Goal: Navigation & Orientation: Find specific page/section

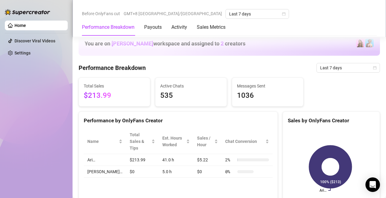
scroll to position [412, 0]
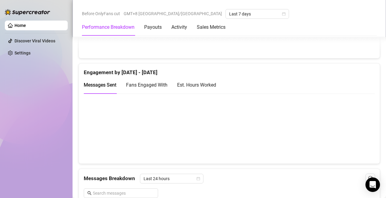
scroll to position [412, 0]
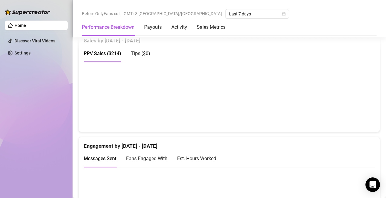
scroll to position [393, 0]
